Goal: Navigation & Orientation: Understand site structure

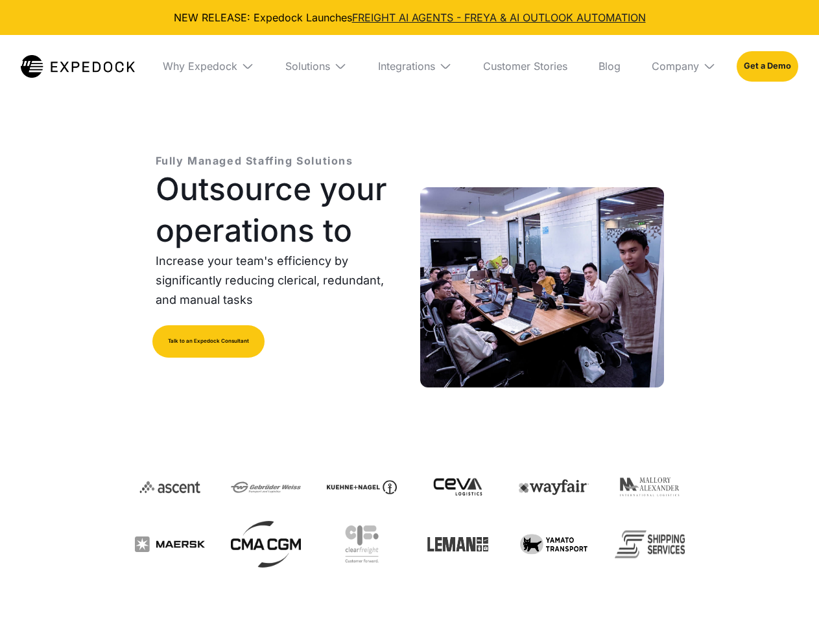
select select
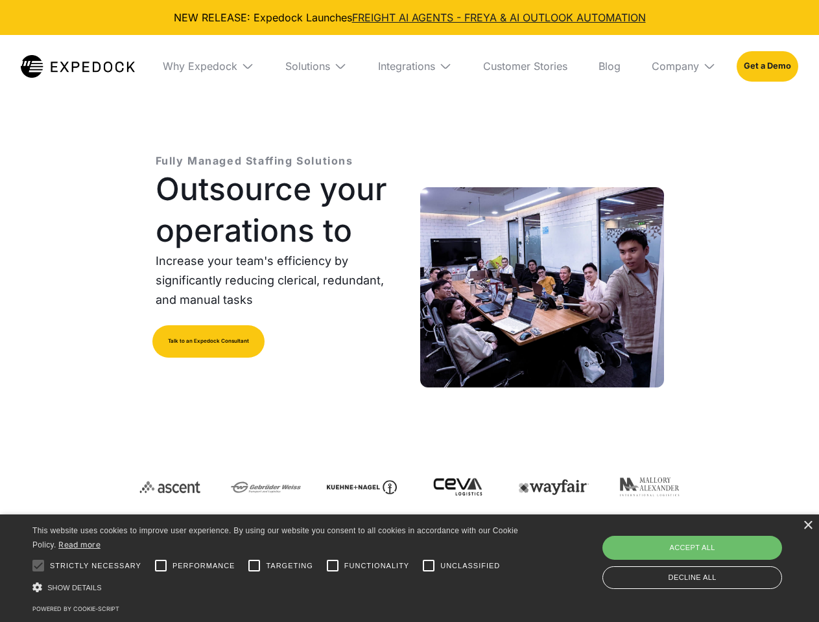
click at [409, 66] on div "Integrations" at bounding box center [406, 66] width 57 height 13
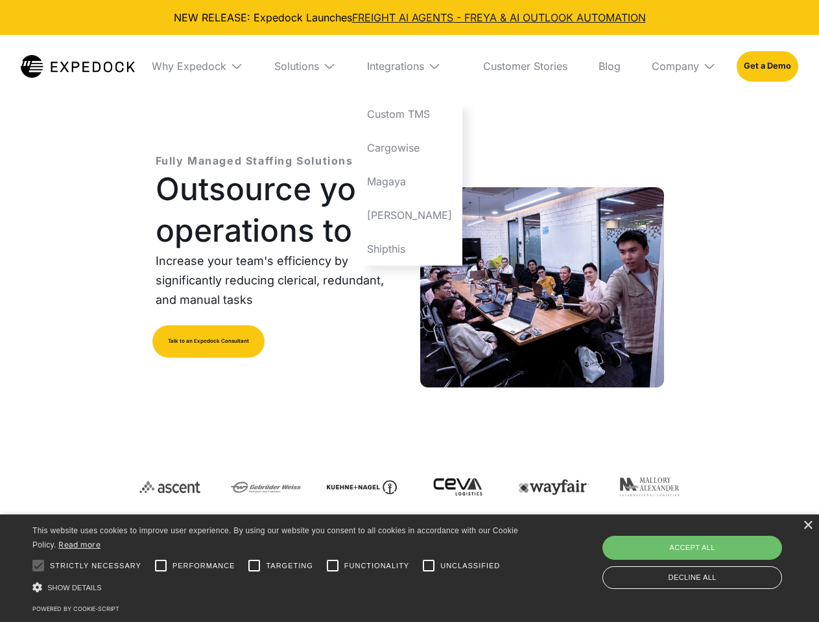
click at [208, 66] on div "Why Expedock" at bounding box center [189, 66] width 75 height 13
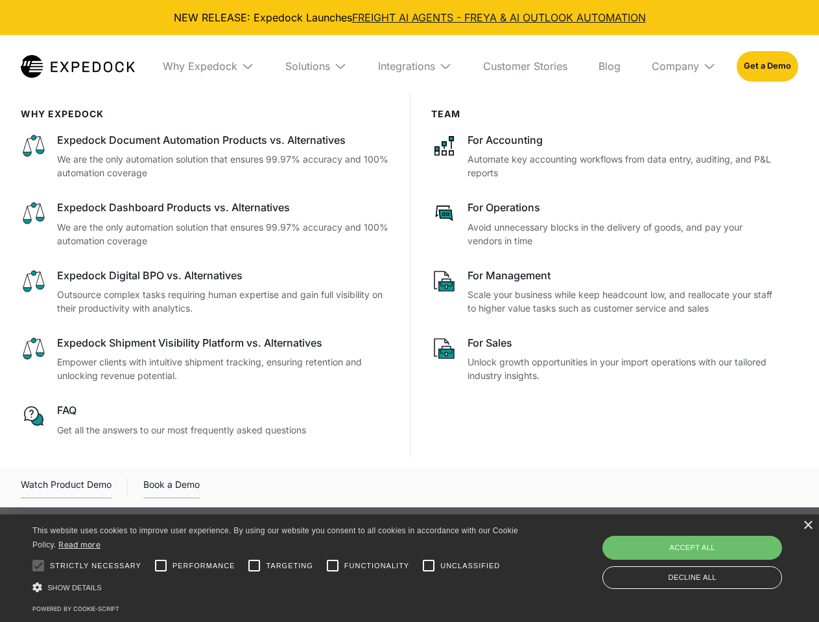
click at [316, 66] on div "Solutions" at bounding box center [307, 66] width 45 height 13
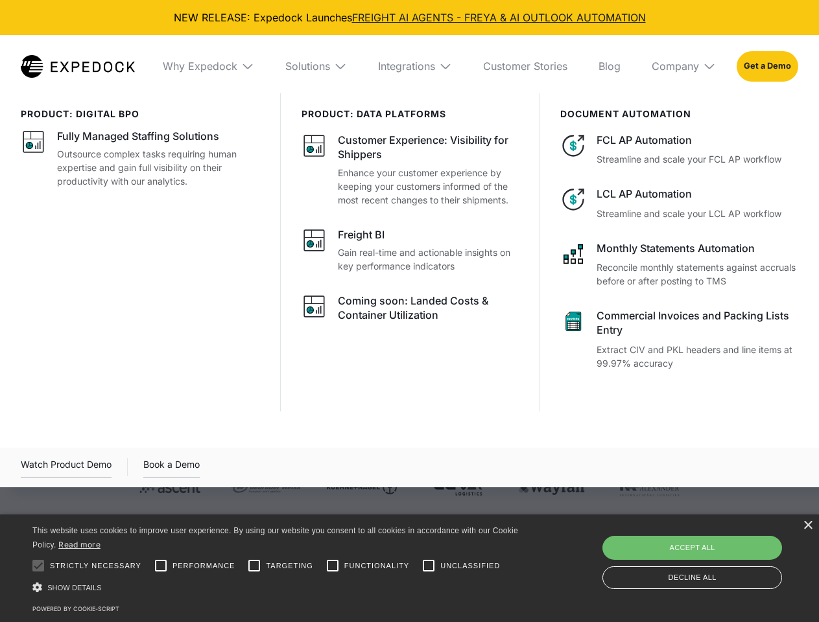
click at [415, 66] on div "Integrations" at bounding box center [406, 66] width 57 height 13
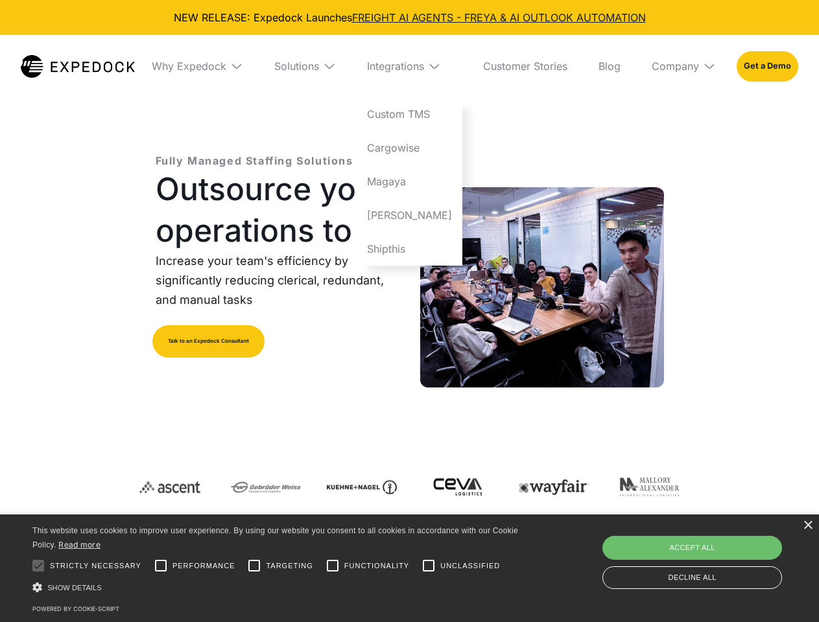
click at [683, 66] on div "Company" at bounding box center [674, 66] width 47 height 13
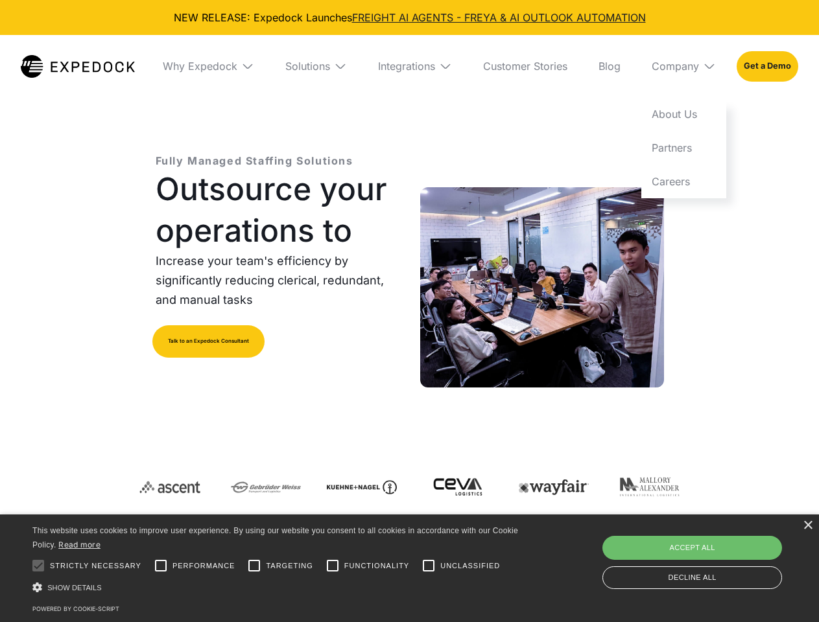
click at [38, 566] on div at bounding box center [38, 566] width 26 height 26
click at [161, 566] on input "Performance" at bounding box center [161, 566] width 26 height 26
checkbox input "true"
click at [254, 566] on input "Targeting" at bounding box center [254, 566] width 26 height 26
checkbox input "true"
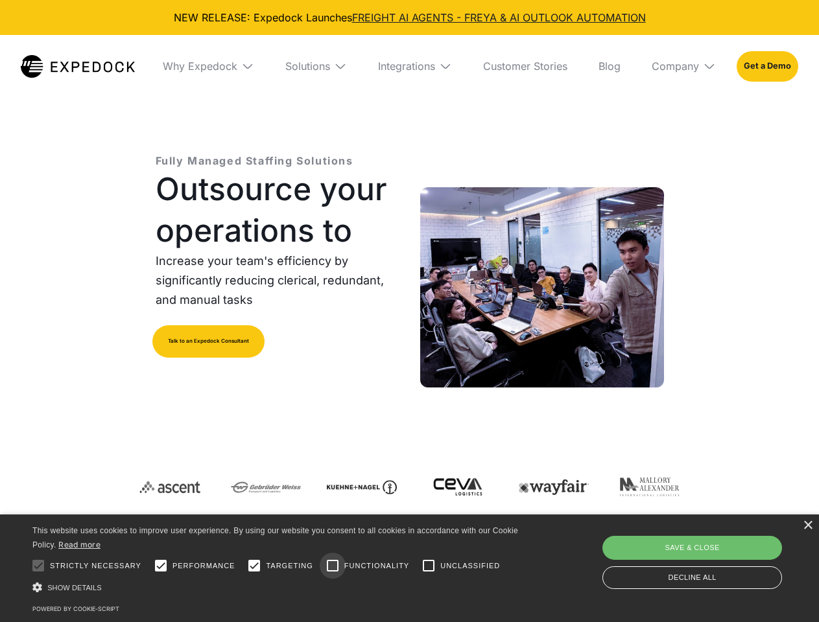
click at [333, 566] on input "Functionality" at bounding box center [333, 566] width 26 height 26
checkbox input "true"
